Goal: Complete application form

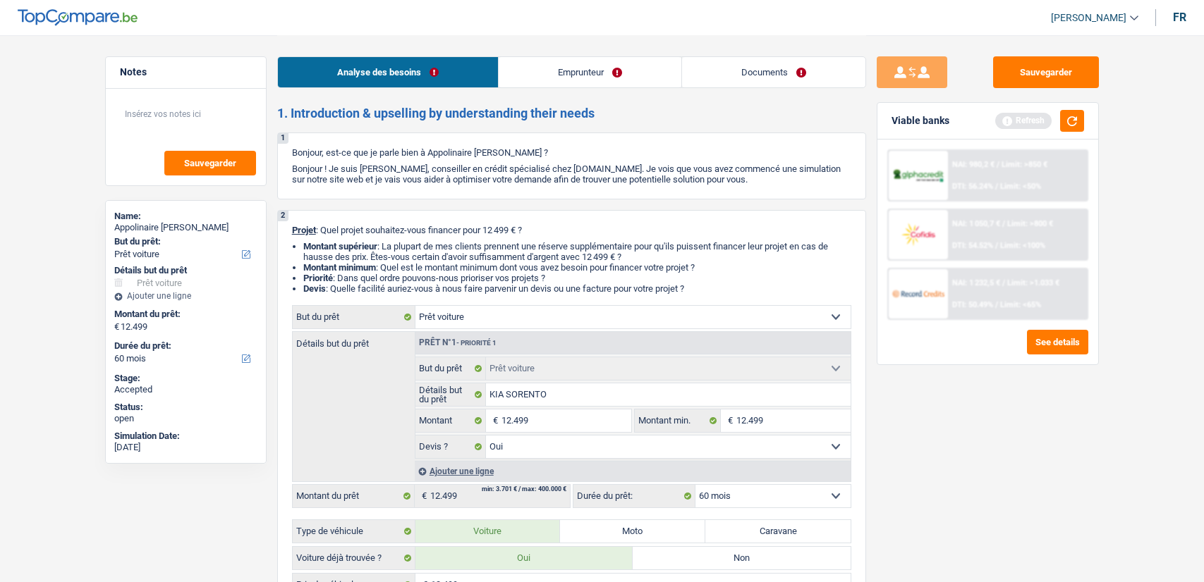
select select "car"
select select "60"
click at [811, 78] on link "Documents" at bounding box center [773, 72] width 183 height 30
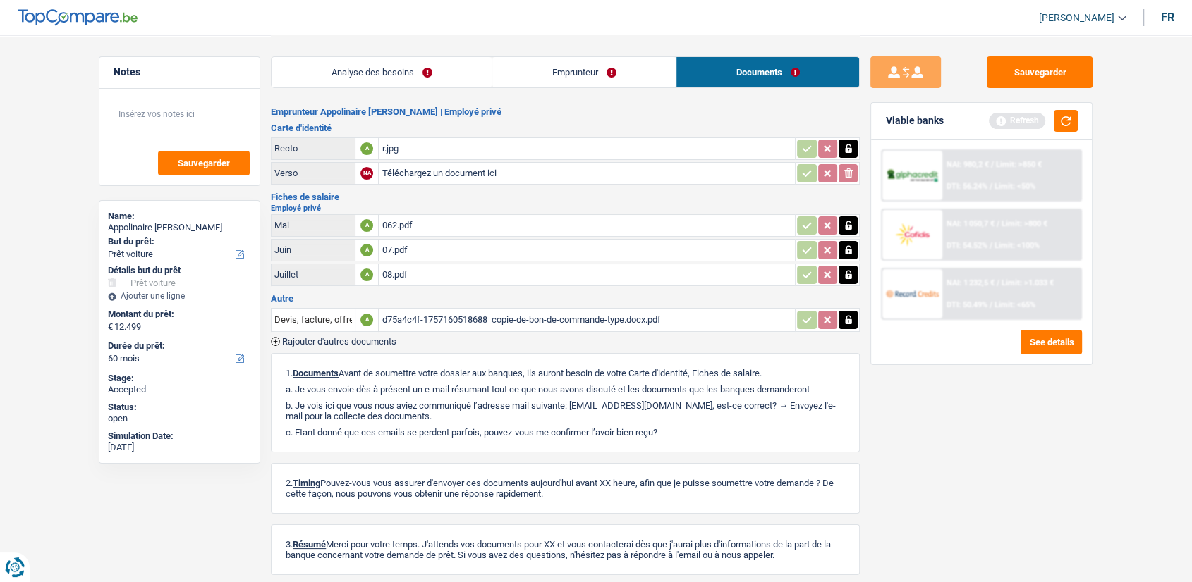
click at [434, 314] on div "d75a4c4f-1757160518688_copie-de-bon-de-commande-type.docx.pdf" at bounding box center [586, 320] width 410 height 21
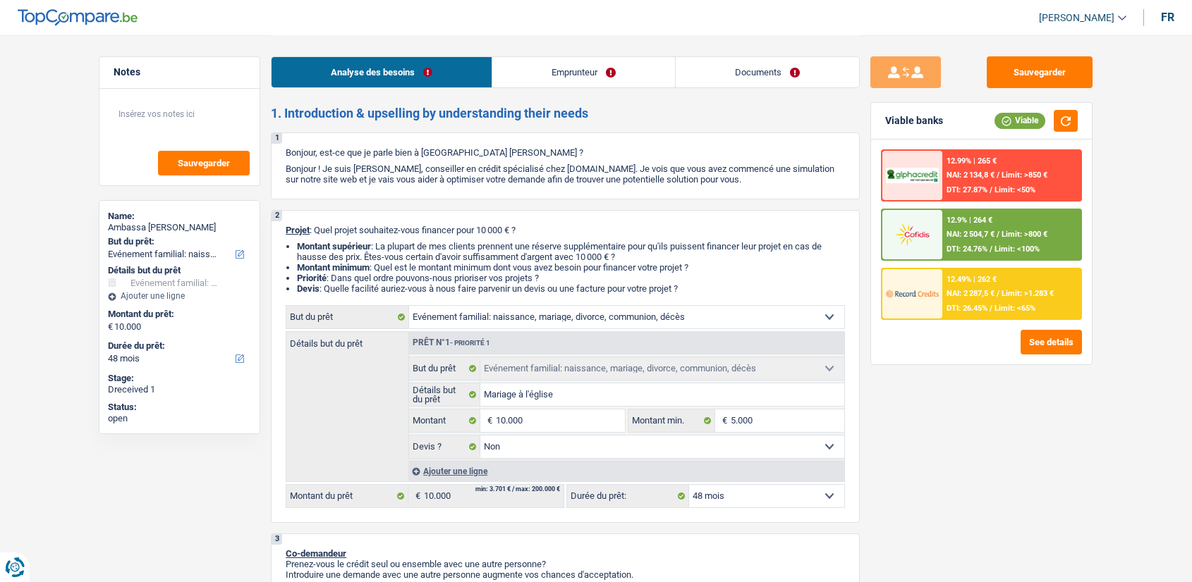
select select "familyEvent"
select select "48"
select select "familyEvent"
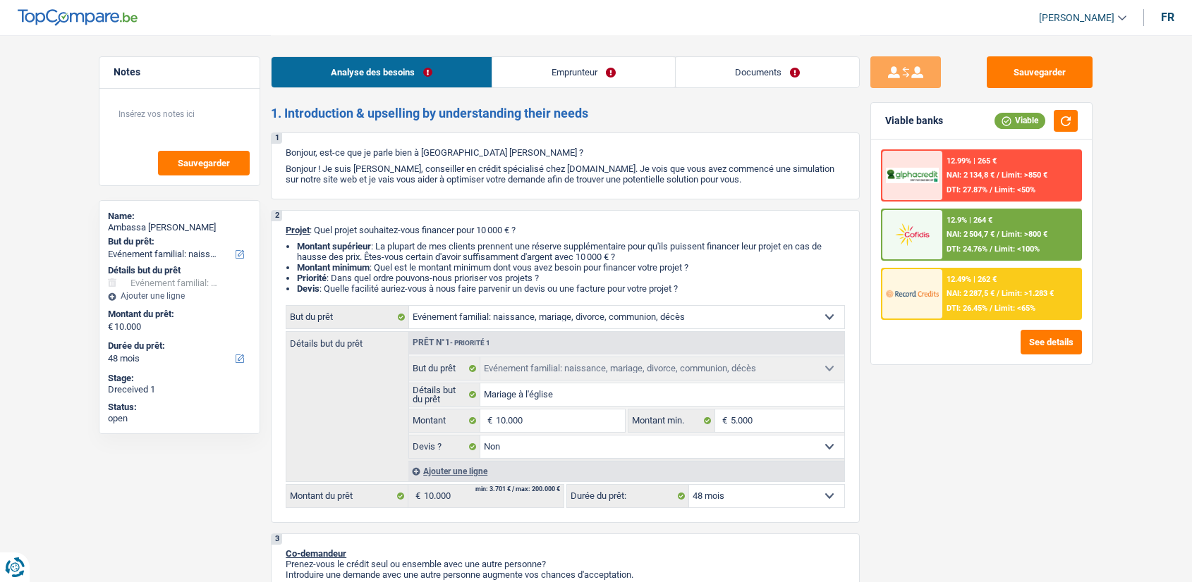
select select "false"
select select "48"
select select "publicEmployee"
select select "familyAllowances"
select select "netSalary"
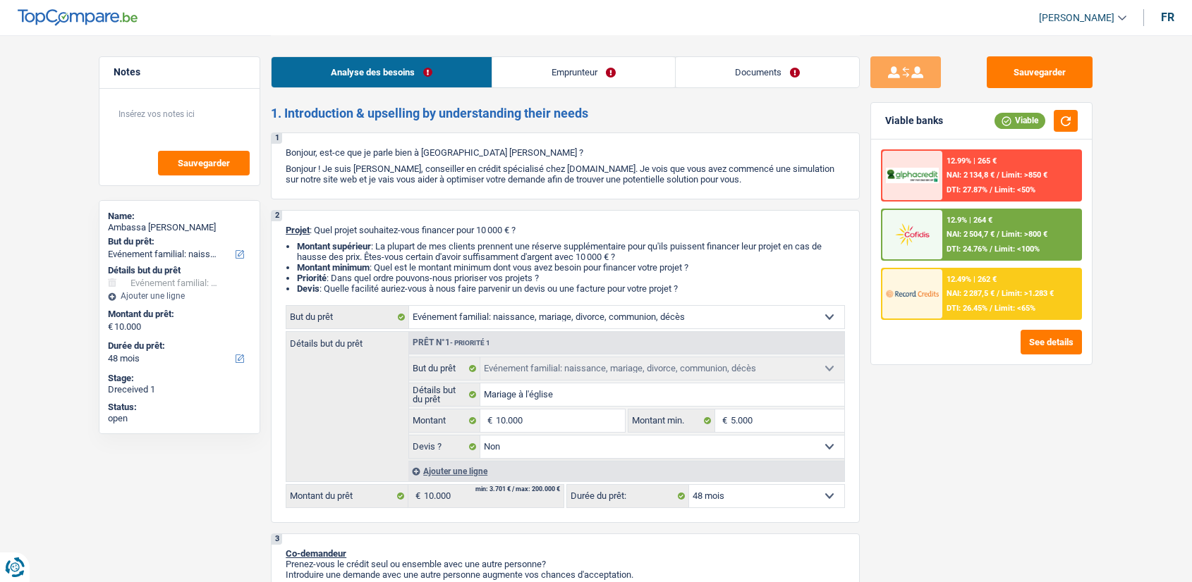
select select "other"
select select "mealVouchers"
select select "rents"
select select "cardOrCredit"
select select "familyEvent"
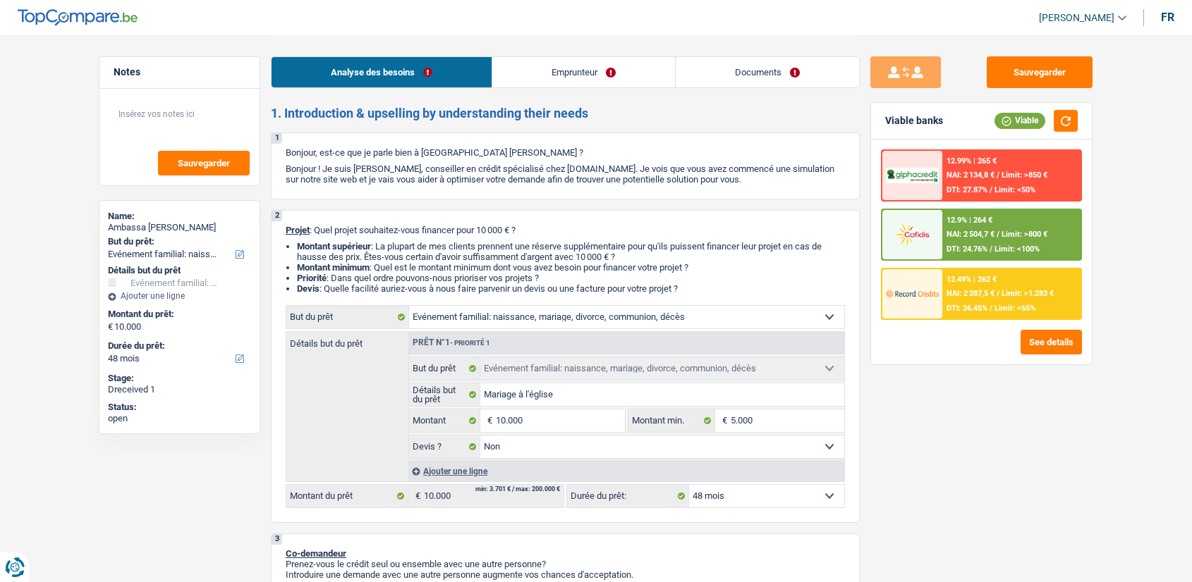
select select "familyEvent"
select select "false"
select select "48"
drag, startPoint x: 0, startPoint y: 0, endPoint x: 784, endPoint y: 79, distance: 788.0
click at [784, 79] on link "Documents" at bounding box center [766, 72] width 183 height 30
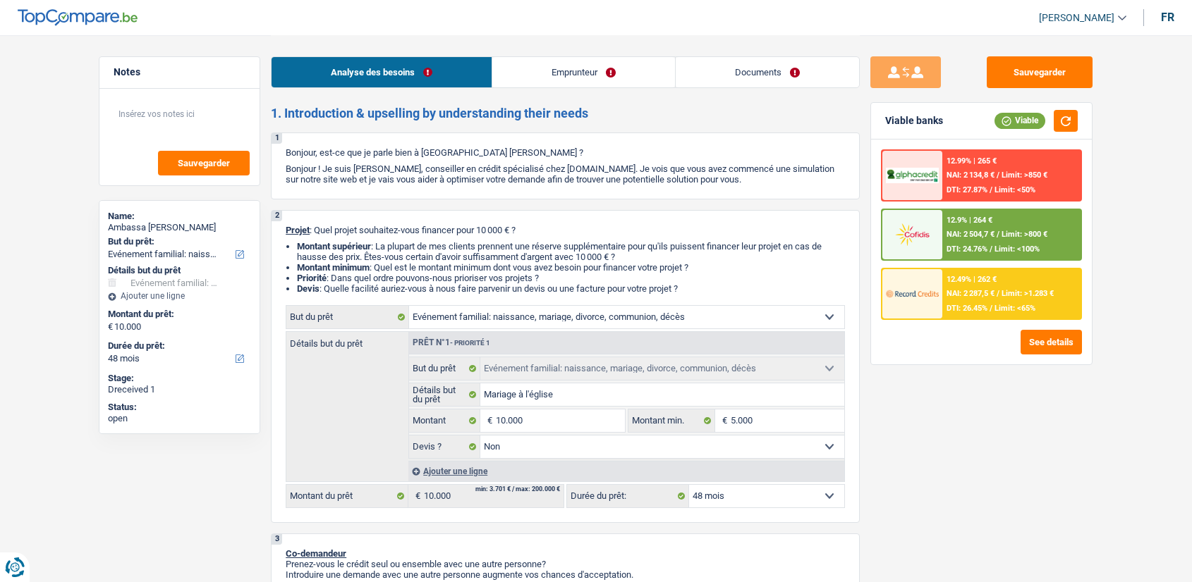
select select "familyEvent"
select select "48"
select select "familyEvent"
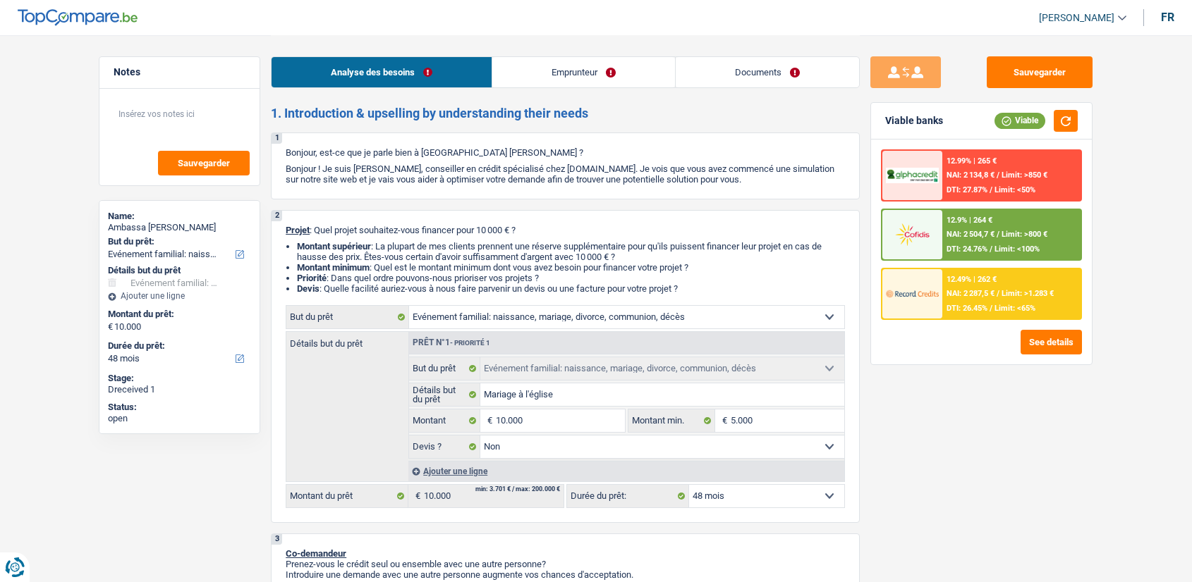
select select "false"
select select "48"
select select "publicEmployee"
select select "familyAllowances"
select select "netSalary"
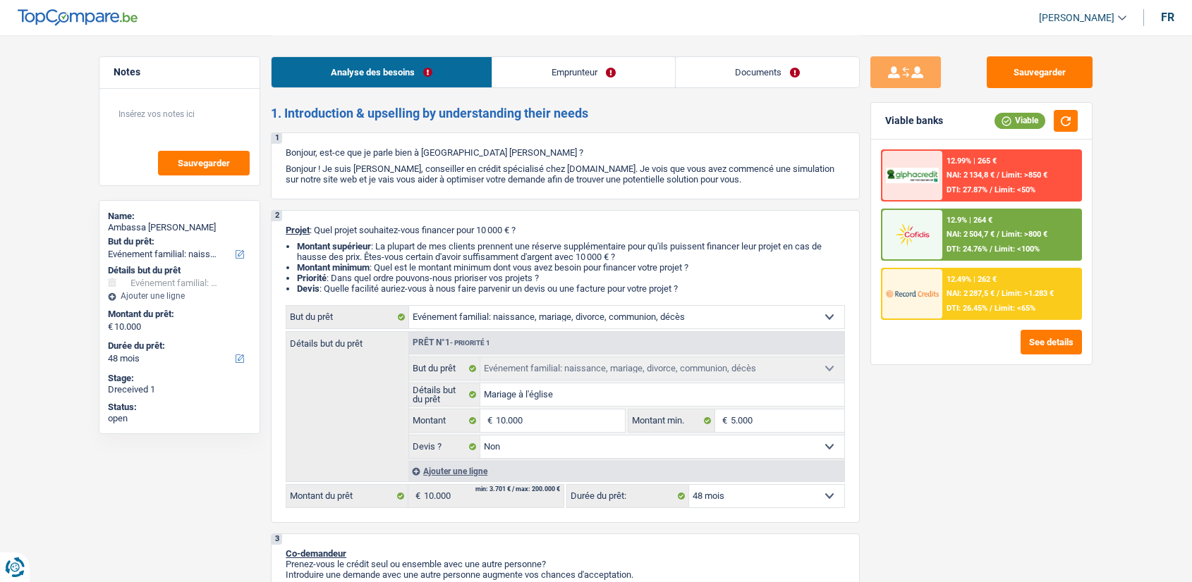
select select "other"
select select "mealVouchers"
select select "rents"
select select "cardOrCredit"
select select "familyEvent"
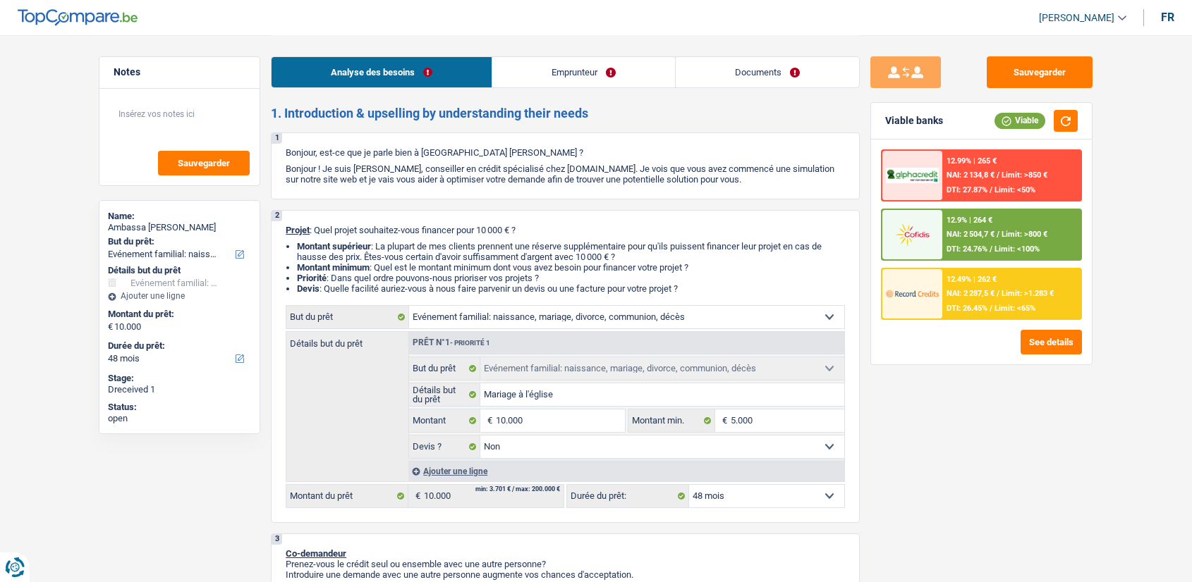
select select "familyEvent"
select select "false"
select select "48"
drag, startPoint x: 0, startPoint y: 0, endPoint x: 808, endPoint y: 80, distance: 812.0
click at [808, 80] on link "Documents" at bounding box center [766, 72] width 183 height 30
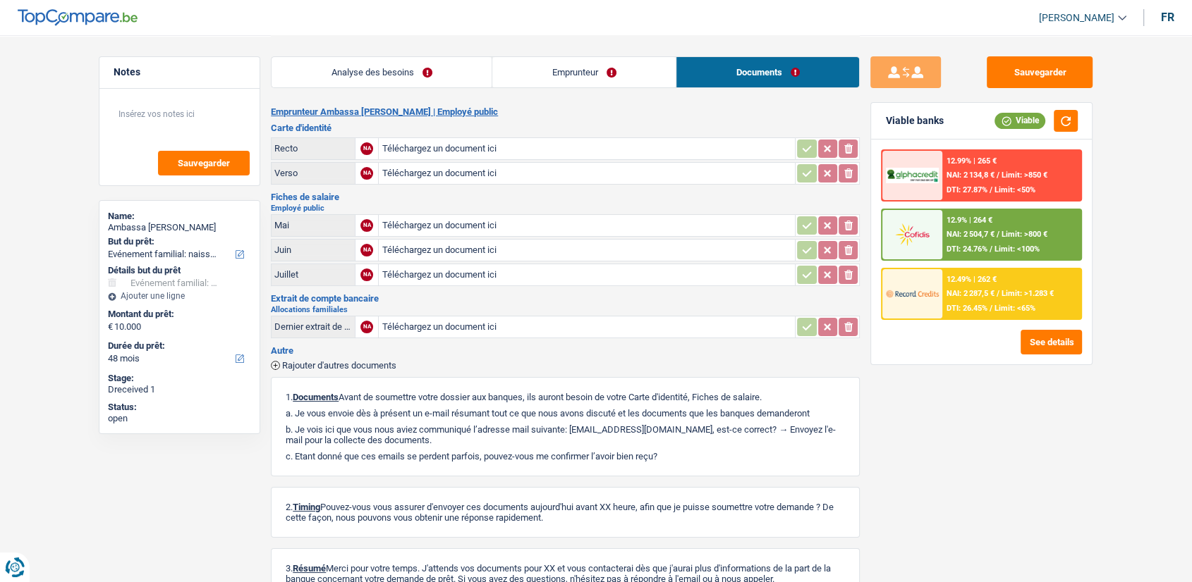
click at [601, 151] on input "Téléchargez un document ici" at bounding box center [586, 148] width 410 height 21
type input "C:\fakepath\20250908175650559.pdf"
click at [1070, 85] on button "Sauvegarder" at bounding box center [1039, 72] width 106 height 32
click at [1049, 72] on button "Sauvegarder" at bounding box center [1039, 72] width 106 height 32
